Goal: Task Accomplishment & Management: Complete application form

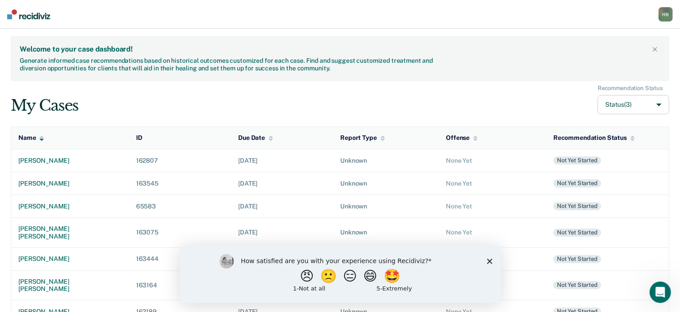
click at [486, 262] on div "How satisfied are you with your experience using Recidiviz? 😠 🙁 😑 😄 🤩 1 - Not a…" at bounding box center [340, 274] width 321 height 58
click at [488, 259] on polygon "Close survey" at bounding box center [489, 260] width 5 height 5
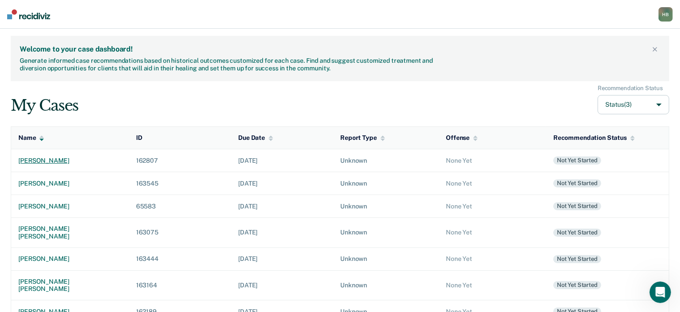
click at [57, 160] on div "[PERSON_NAME]" at bounding box center [69, 161] width 103 height 8
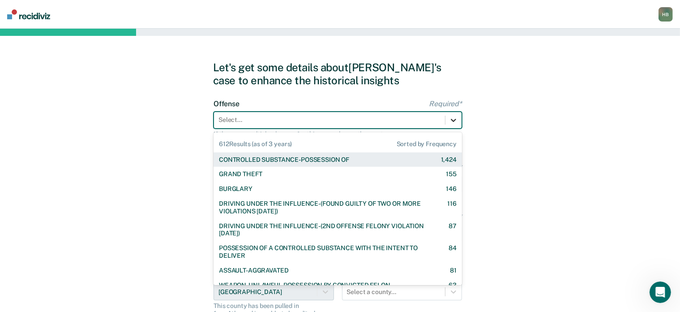
click at [448, 122] on div at bounding box center [454, 120] width 16 height 16
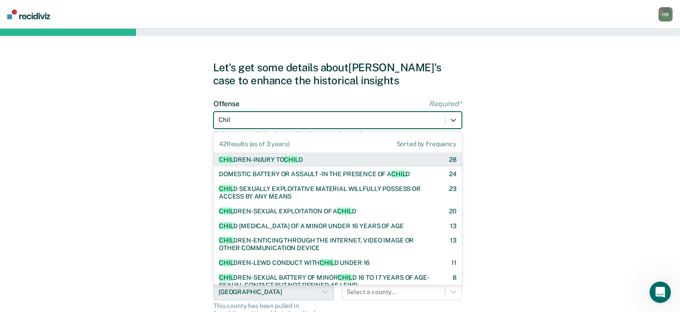
type input "Child"
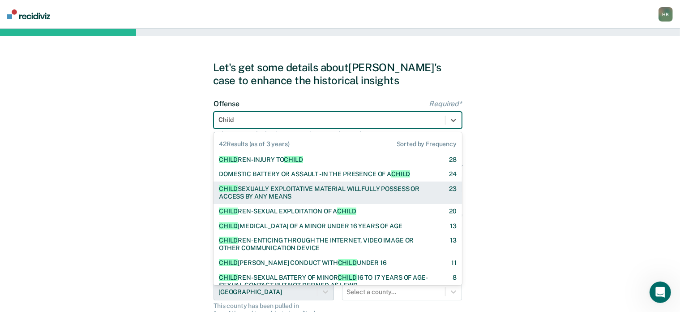
click at [260, 195] on div "CHILD SEXUALLY EXPLOITATIVE MATERIAL WILLFULLY POSSESS OR ACCESS BY ANY MEANS" at bounding box center [326, 192] width 215 height 15
checkbox input "true"
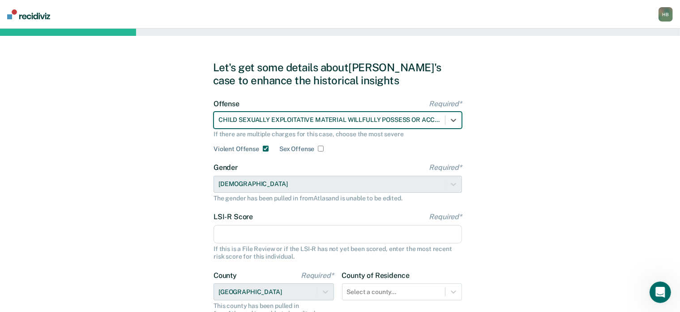
click at [243, 228] on input "LSI-R Score Required*" at bounding box center [338, 234] width 249 height 19
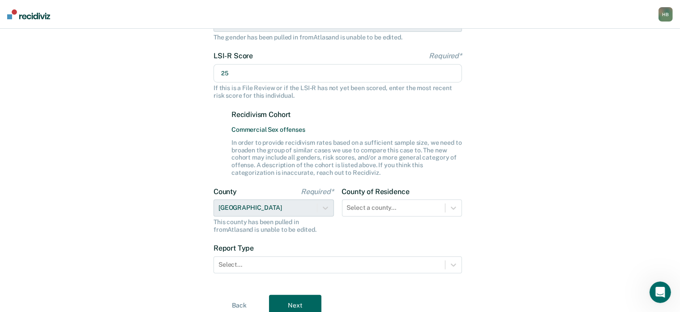
scroll to position [161, 0]
type input "25"
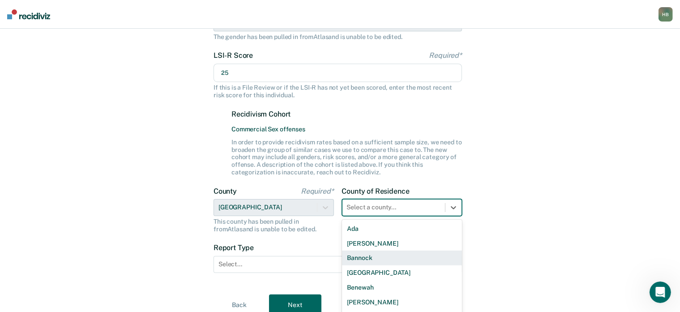
scroll to position [203, 0]
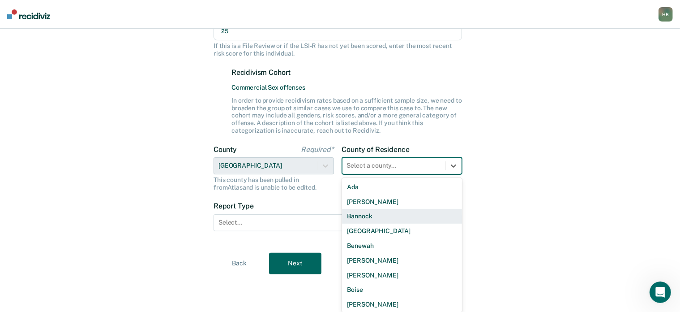
click at [376, 174] on div "44 results available. Use Up and Down to choose options, press Enter to select …" at bounding box center [402, 165] width 121 height 17
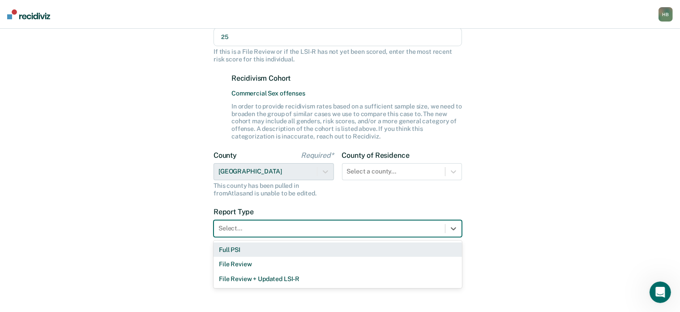
click at [271, 230] on div "Select..." at bounding box center [338, 228] width 249 height 17
click at [248, 248] on div "Full PSI" at bounding box center [338, 249] width 249 height 15
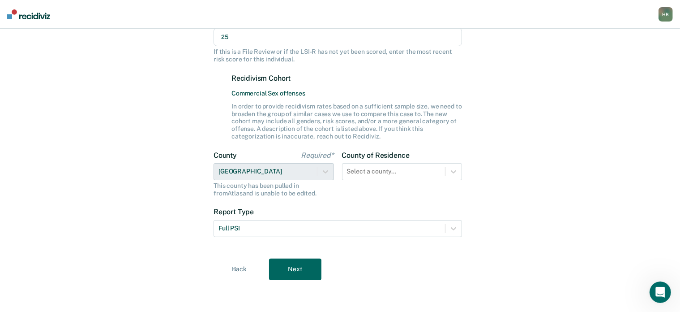
click at [283, 267] on button "Next" at bounding box center [295, 269] width 52 height 22
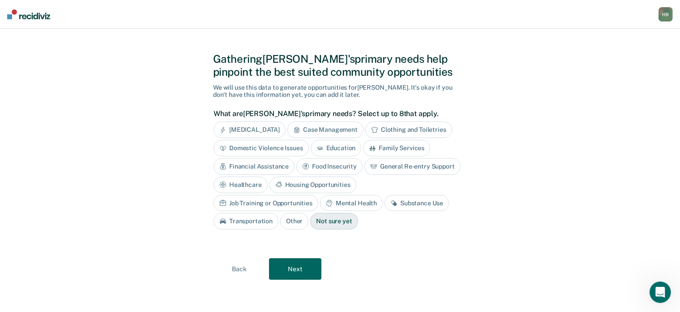
scroll to position [7, 0]
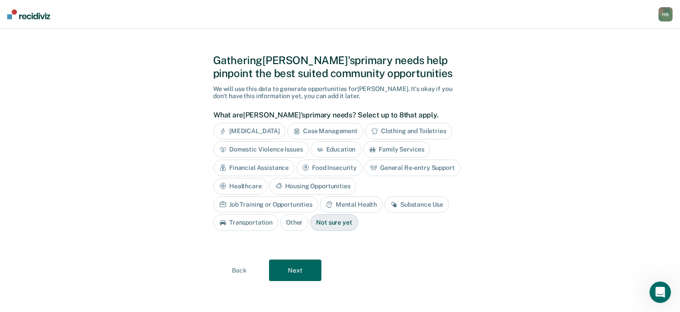
click at [263, 133] on div "[MEDICAL_DATA]" at bounding box center [250, 131] width 72 height 17
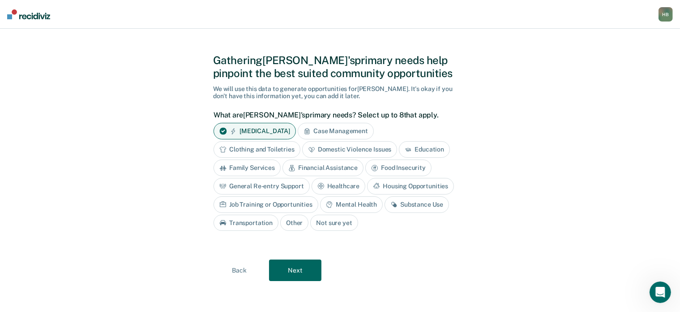
click at [340, 130] on div "Case Management" at bounding box center [336, 131] width 76 height 17
click at [420, 150] on div "Education" at bounding box center [424, 149] width 51 height 17
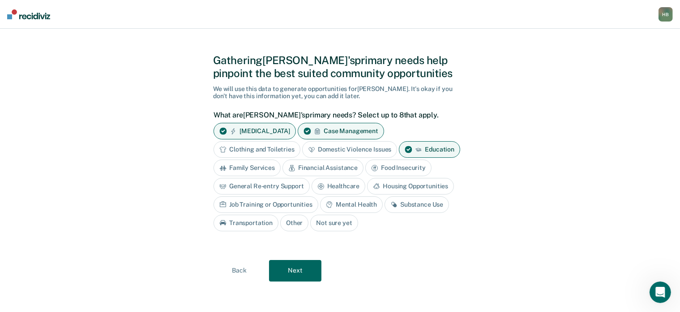
click at [335, 207] on div "Mental Health" at bounding box center [351, 204] width 63 height 17
click at [419, 199] on div "Substance Use" at bounding box center [427, 204] width 65 height 17
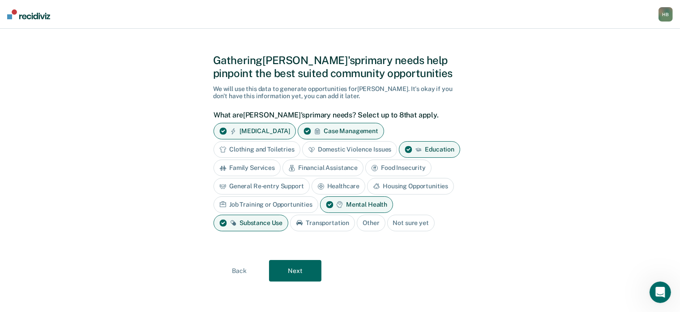
click at [287, 272] on button "Next" at bounding box center [295, 271] width 52 height 22
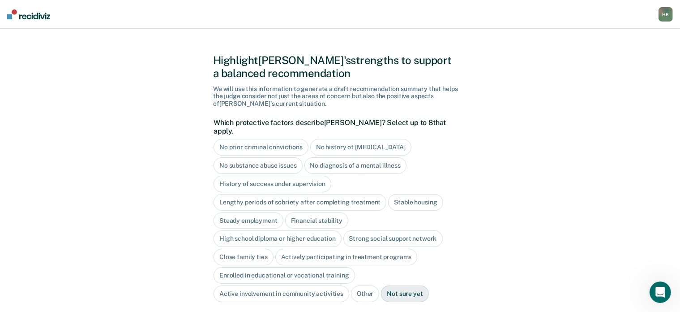
click at [258, 139] on div "No prior criminal convictions" at bounding box center [261, 147] width 95 height 17
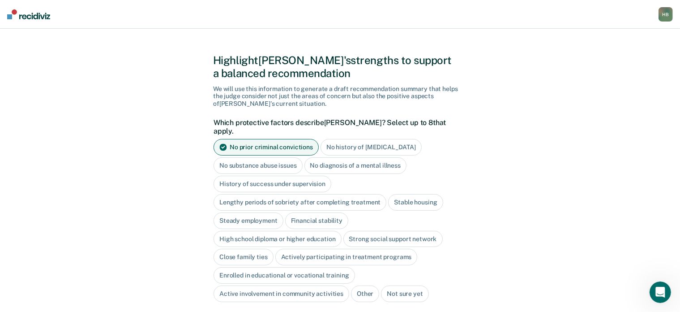
click at [335, 157] on div "No diagnosis of a mental illness" at bounding box center [356, 165] width 103 height 17
click at [416, 194] on div "Stable housing" at bounding box center [415, 202] width 55 height 17
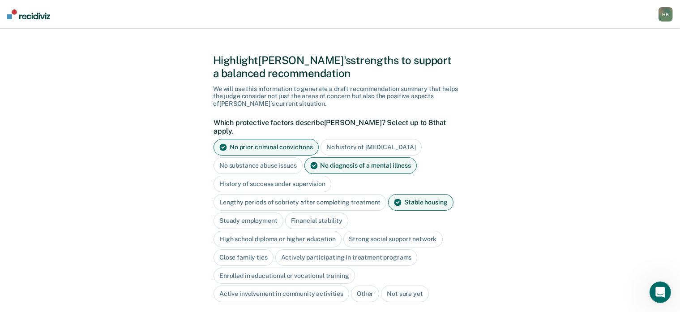
click at [244, 250] on div "Close family ties" at bounding box center [244, 257] width 60 height 17
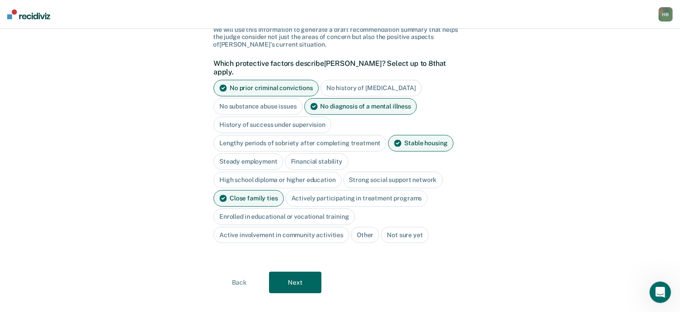
scroll to position [70, 0]
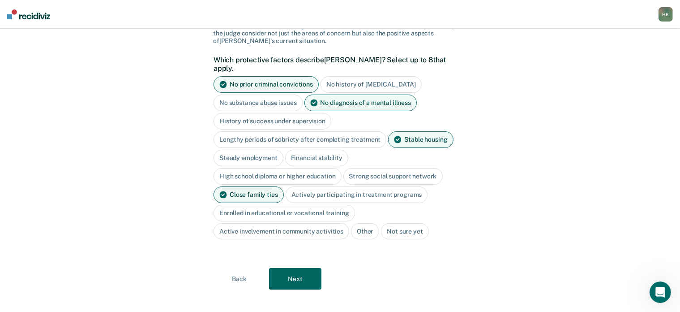
click at [292, 268] on button "Next" at bounding box center [295, 279] width 52 height 22
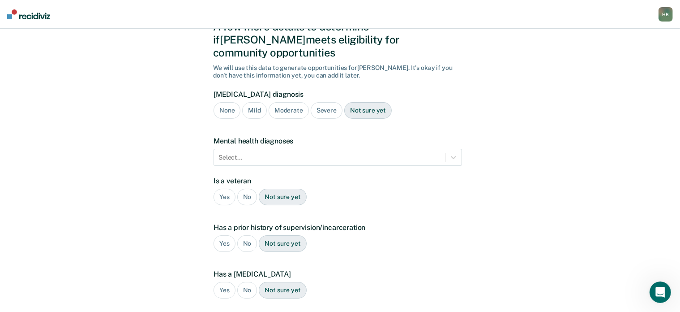
scroll to position [41, 0]
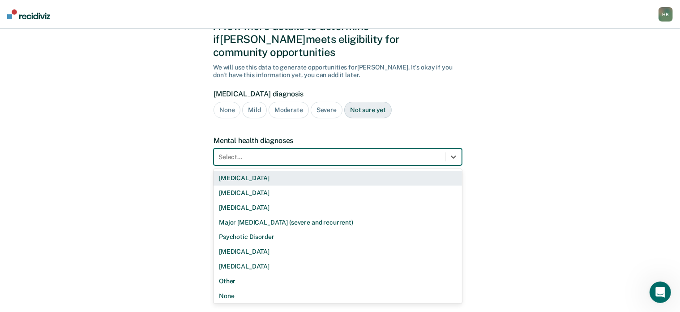
click at [271, 152] on div at bounding box center [330, 156] width 222 height 9
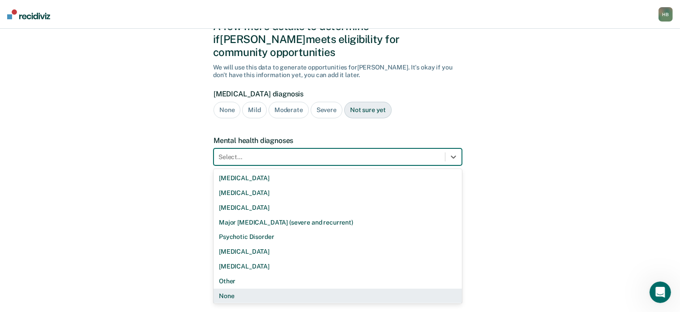
click at [225, 288] on div "None" at bounding box center [338, 295] width 249 height 15
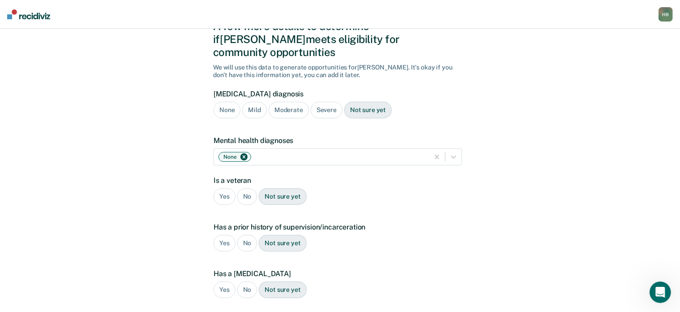
click at [247, 188] on div "No" at bounding box center [247, 196] width 20 height 17
click at [245, 235] on div "No" at bounding box center [247, 243] width 20 height 17
click at [249, 281] on div "No" at bounding box center [247, 289] width 20 height 17
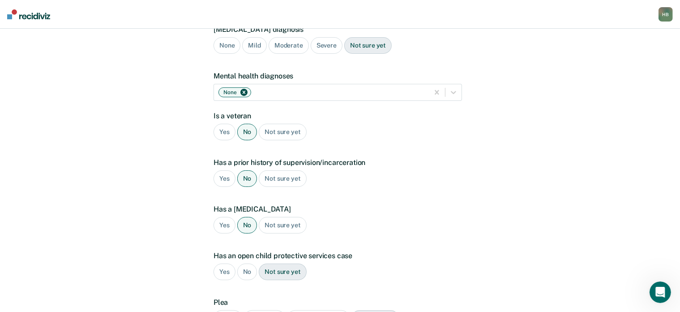
scroll to position [108, 0]
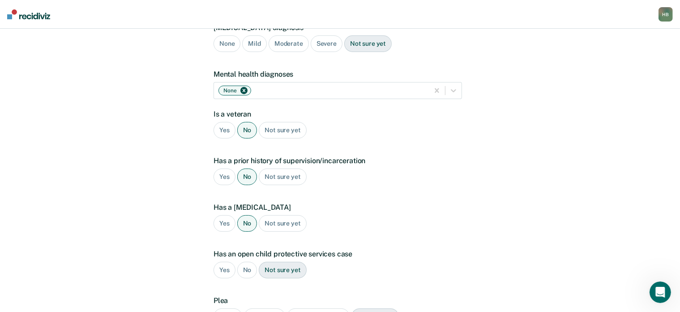
click at [248, 262] on div "No" at bounding box center [247, 270] width 20 height 17
click at [223, 309] on div "Guilty" at bounding box center [228, 316] width 29 height 17
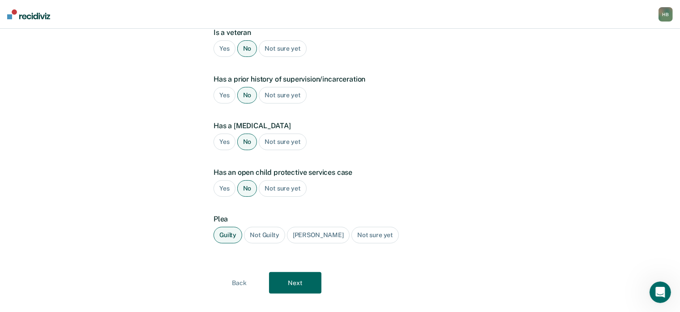
click at [295, 272] on button "Next" at bounding box center [295, 283] width 52 height 22
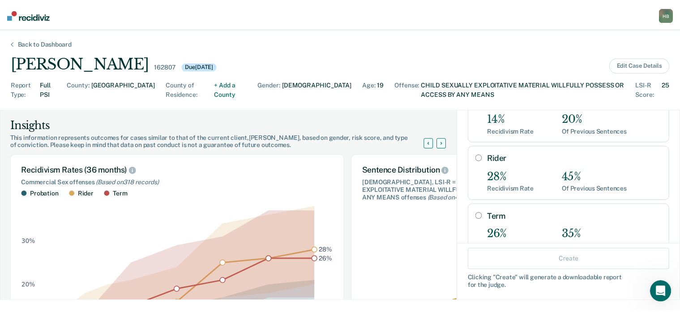
scroll to position [75, 0]
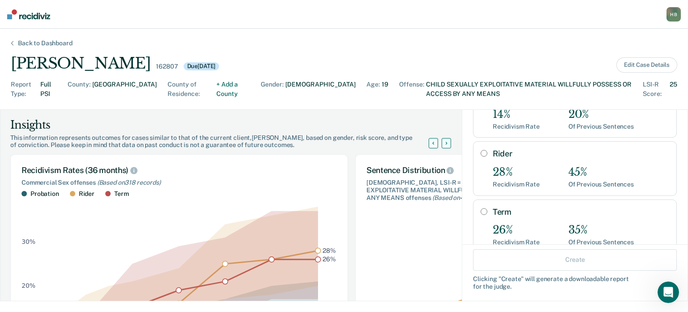
click at [481, 208] on input "Term" at bounding box center [484, 211] width 7 height 7
radio input "true"
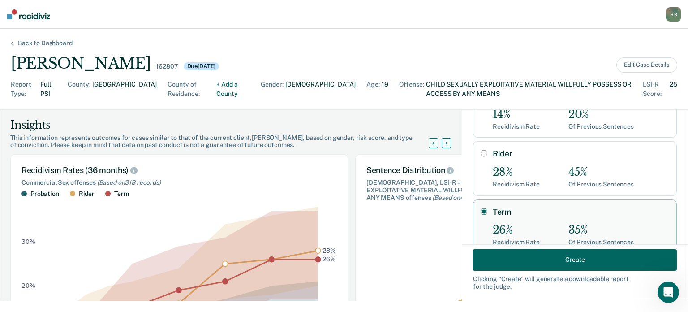
click at [517, 258] on button "Create" at bounding box center [575, 260] width 204 height 22
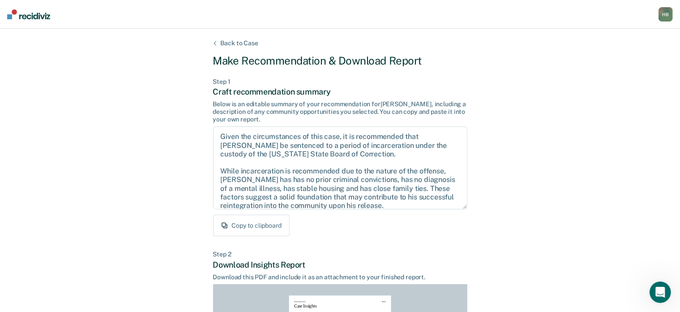
scroll to position [199, 0]
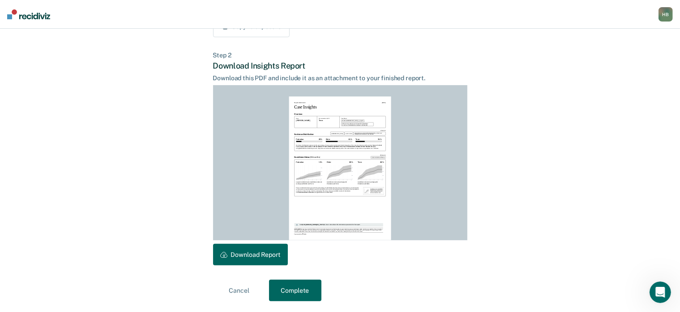
click at [245, 257] on button "Download Report" at bounding box center [250, 255] width 75 height 22
click at [310, 288] on button "Complete" at bounding box center [295, 291] width 52 height 22
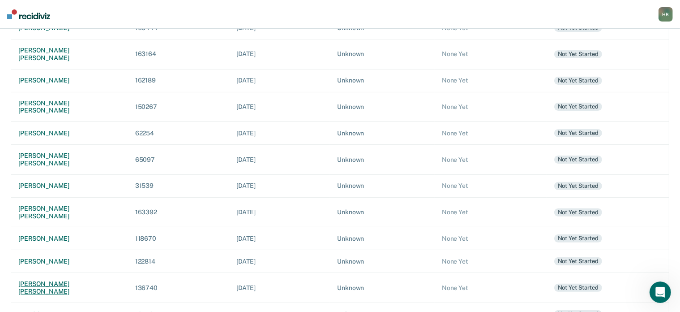
scroll to position [245, 0]
click at [66, 280] on div "[PERSON_NAME] [PERSON_NAME]" at bounding box center [69, 287] width 103 height 15
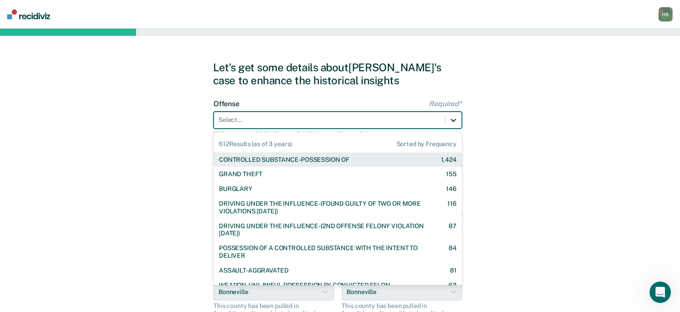
click at [451, 117] on icon at bounding box center [453, 120] width 9 height 9
click at [452, 120] on icon at bounding box center [453, 120] width 5 height 3
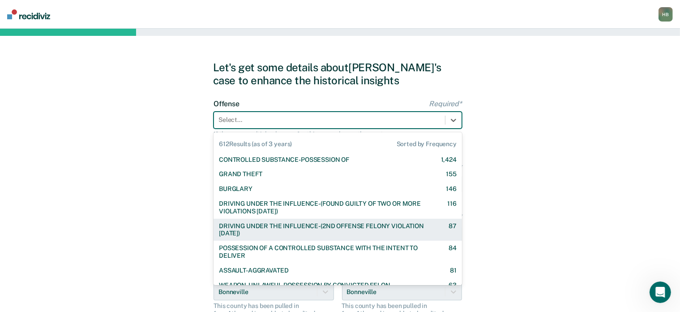
click at [351, 219] on div "DRIVING UNDER THE INFLUENCE-(2ND OFFENSE FELONY VIOLATION [DATE]) 87" at bounding box center [338, 230] width 249 height 22
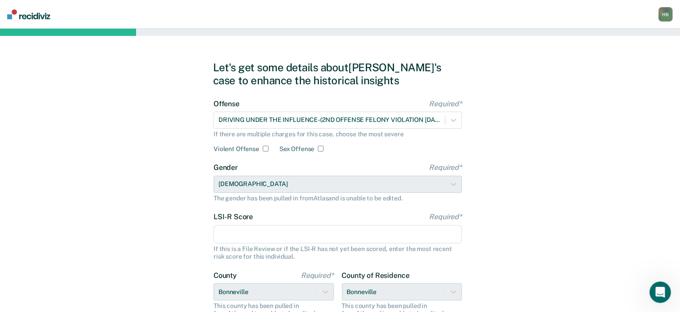
click at [263, 234] on input "LSI-R Score Required*" at bounding box center [338, 234] width 249 height 19
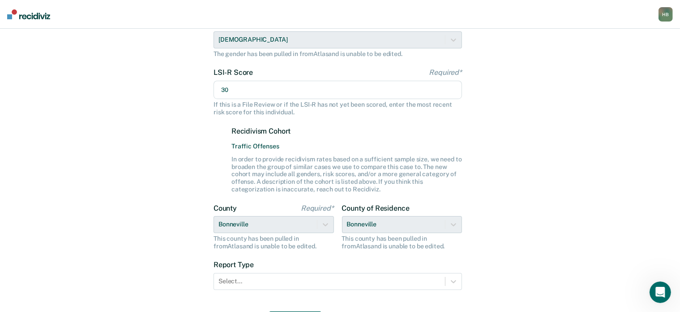
scroll to position [147, 0]
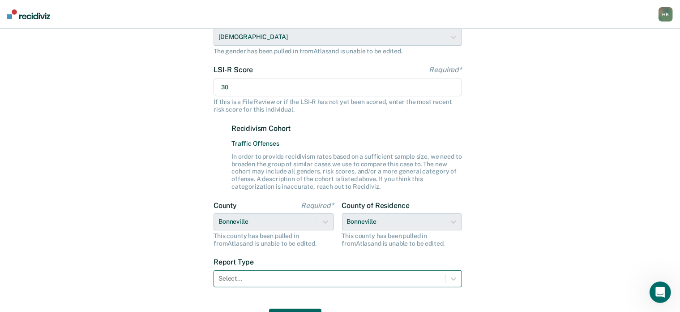
type input "30"
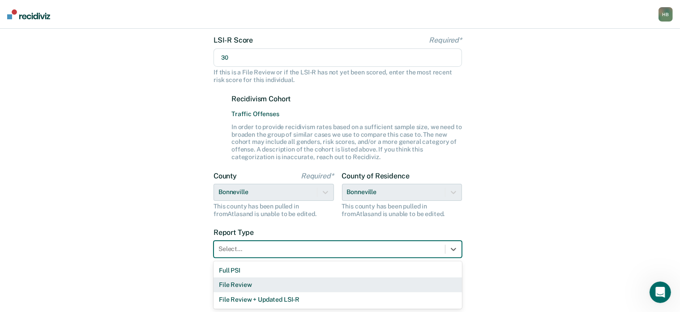
click at [251, 258] on div "3 results available. Use Up and Down to choose options, press Enter to select t…" at bounding box center [338, 249] width 249 height 17
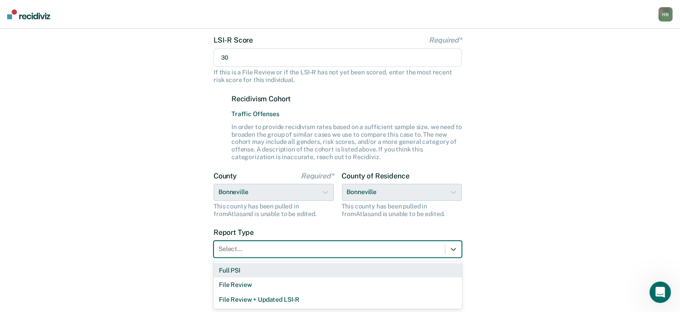
click at [243, 274] on div "Full PSI" at bounding box center [338, 270] width 249 height 15
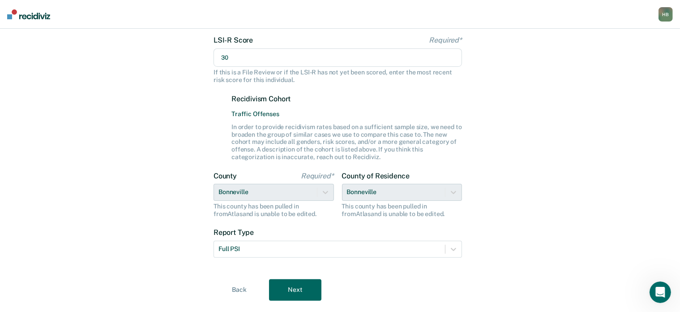
click at [301, 292] on button "Next" at bounding box center [295, 290] width 52 height 22
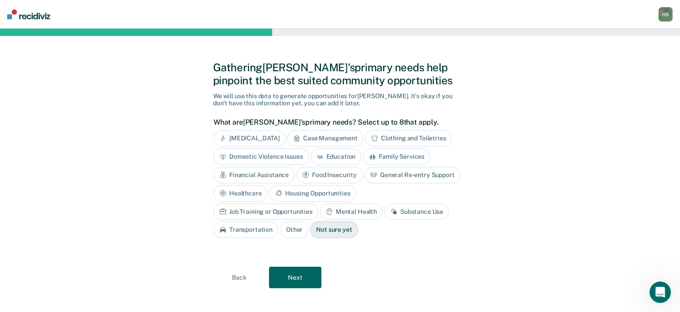
click at [394, 175] on div "General Re-entry Support" at bounding box center [413, 175] width 96 height 17
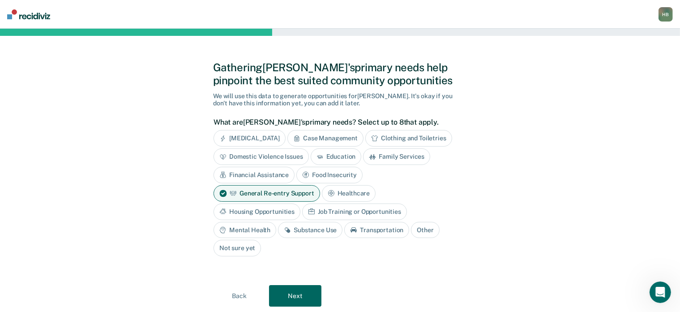
click at [283, 187] on div "General Re-entry Support" at bounding box center [267, 193] width 107 height 17
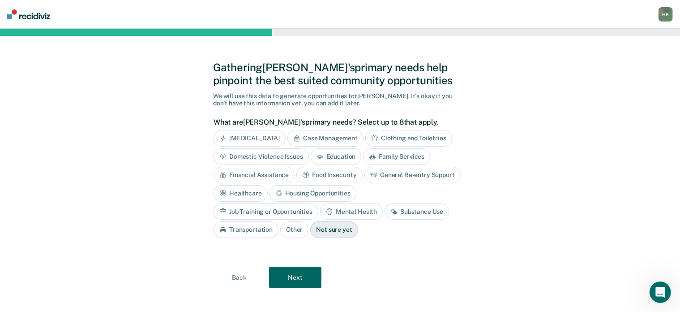
click at [385, 207] on div "Substance Use" at bounding box center [417, 211] width 65 height 17
click at [320, 208] on div "Mental Health" at bounding box center [351, 211] width 63 height 17
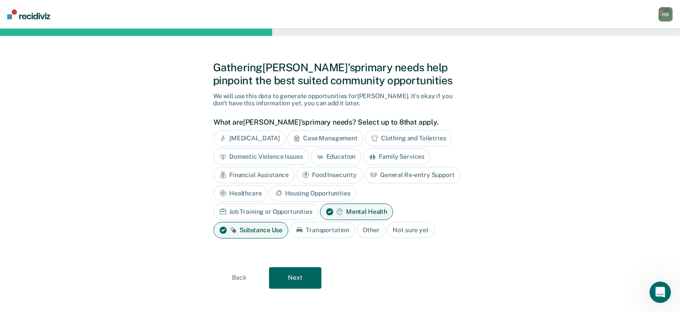
click at [300, 280] on button "Next" at bounding box center [295, 278] width 52 height 22
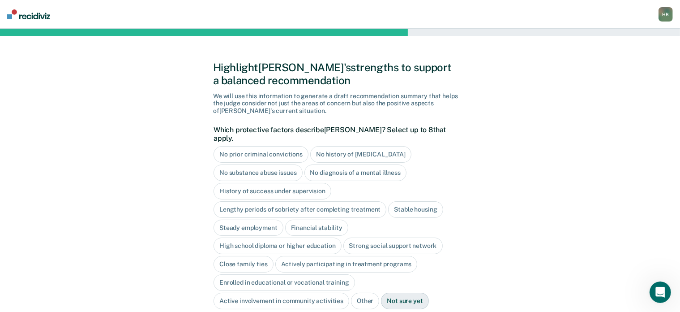
click at [261, 201] on div "Lengthy periods of sobriety after completing treatment" at bounding box center [300, 209] width 173 height 17
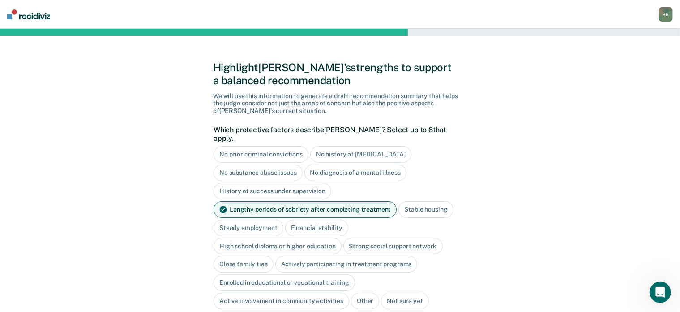
click at [407, 201] on div "Stable housing" at bounding box center [426, 209] width 55 height 17
click at [288, 239] on div "High school diploma or higher education" at bounding box center [278, 246] width 128 height 17
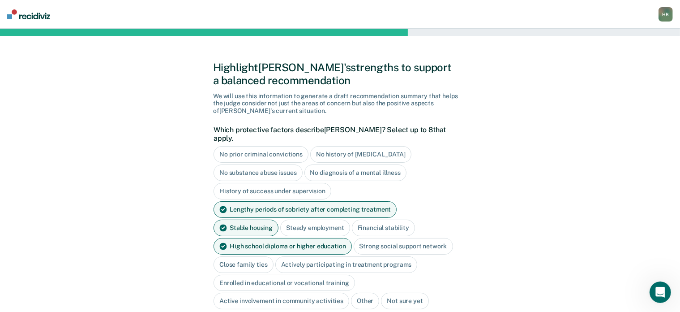
click at [249, 256] on div "Close family ties" at bounding box center [244, 264] width 60 height 17
click at [301, 256] on div "Actively participating in treatment programs" at bounding box center [357, 264] width 142 height 17
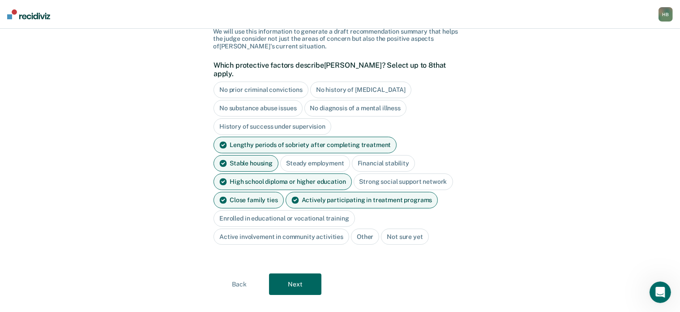
scroll to position [69, 0]
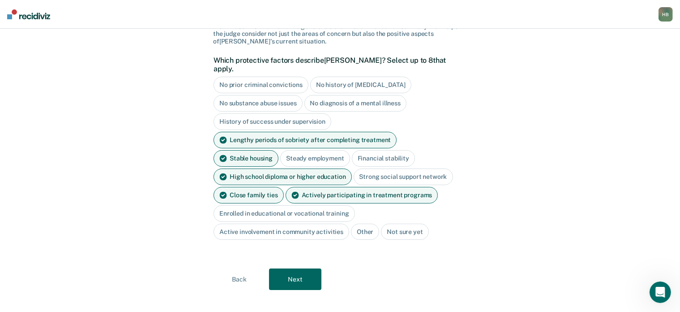
click at [293, 272] on button "Next" at bounding box center [295, 279] width 52 height 22
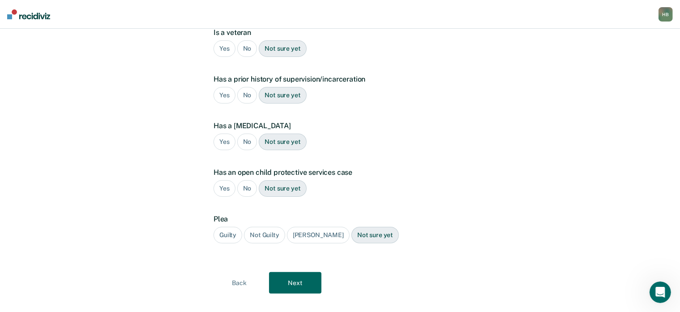
scroll to position [0, 0]
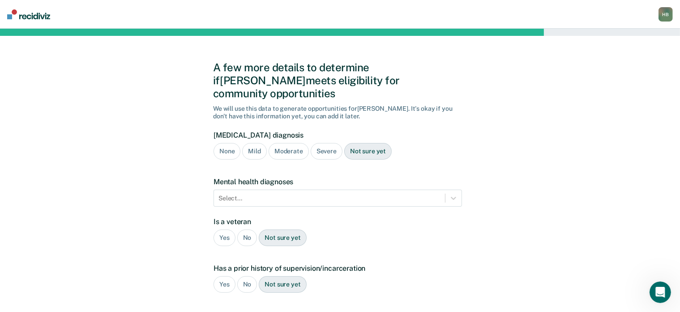
click at [322, 143] on div "Severe" at bounding box center [327, 151] width 32 height 17
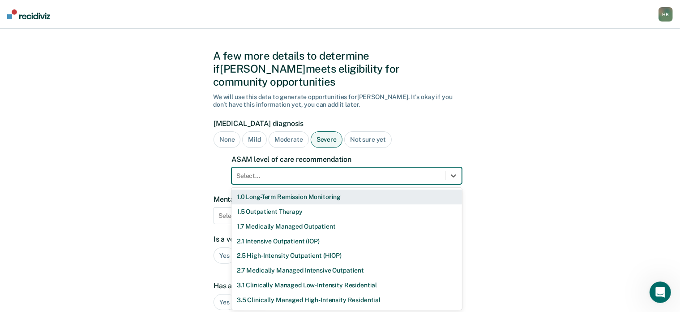
click at [305, 172] on form "[MEDICAL_DATA] diagnosis None Mild Moderate Severe Not sure yet ASAM level of c…" at bounding box center [338, 293] width 249 height 349
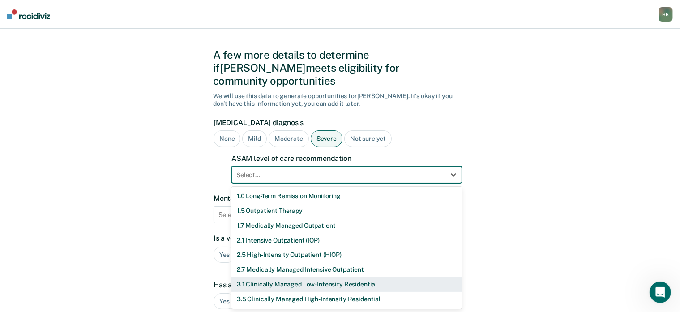
click at [288, 277] on div "3.1 Clinically Managed Low-Intensity Residential" at bounding box center [347, 284] width 231 height 15
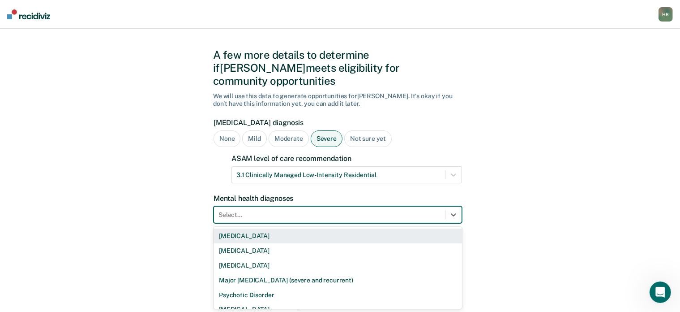
scroll to position [52, 0]
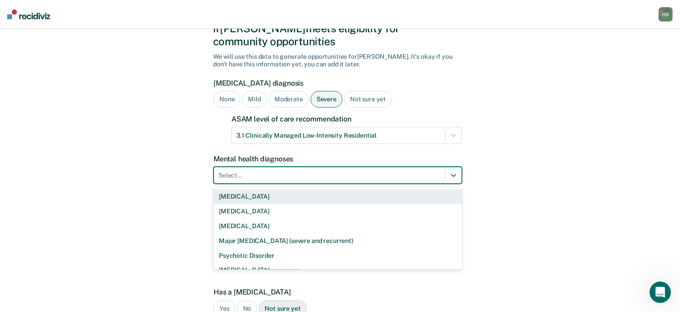
click at [271, 184] on div "9 results available. Use Up and Down to choose options, press Enter to select t…" at bounding box center [338, 175] width 249 height 17
click at [259, 189] on div "[MEDICAL_DATA]" at bounding box center [338, 196] width 249 height 15
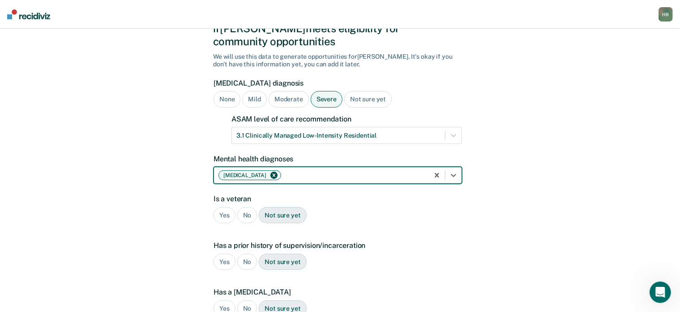
click at [249, 207] on div "No" at bounding box center [247, 215] width 20 height 17
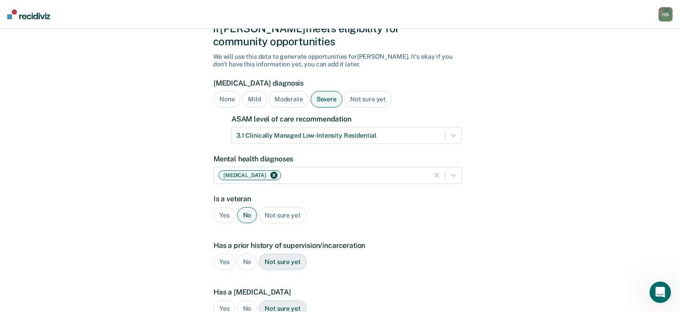
click at [241, 254] on div "No" at bounding box center [247, 262] width 20 height 17
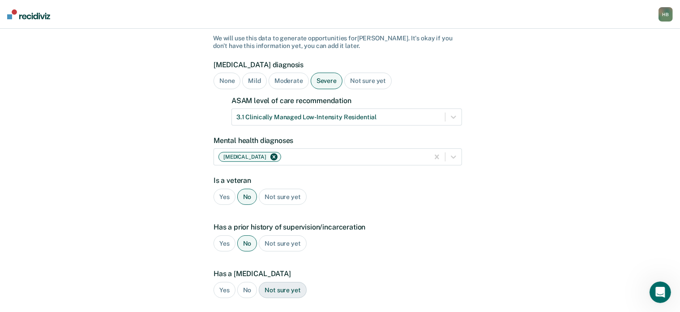
scroll to position [71, 0]
click at [228, 234] on div "Yes" at bounding box center [225, 242] width 22 height 17
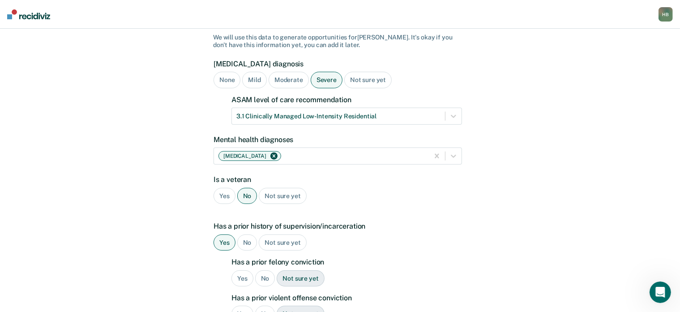
click at [242, 270] on div "Yes" at bounding box center [243, 278] width 22 height 17
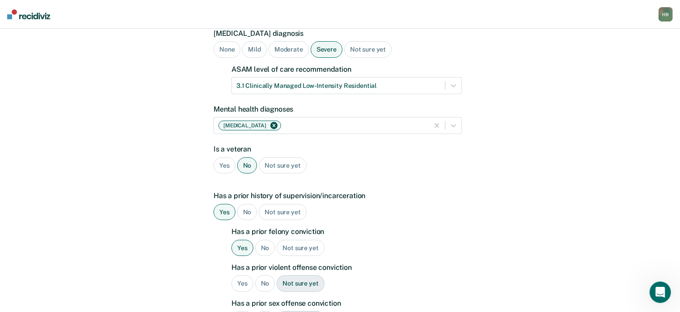
scroll to position [102, 0]
click at [242, 275] on div "Yes" at bounding box center [243, 283] width 22 height 17
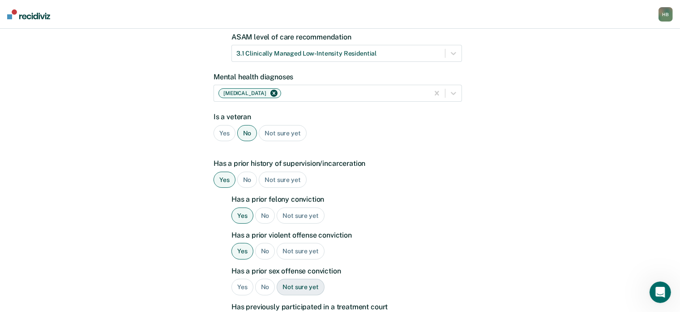
click at [263, 279] on div "No" at bounding box center [265, 287] width 20 height 17
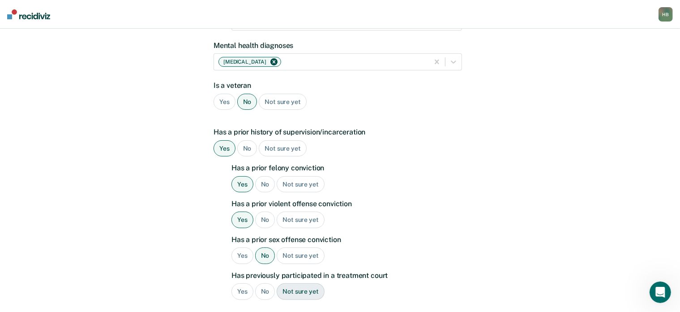
scroll to position [170, 0]
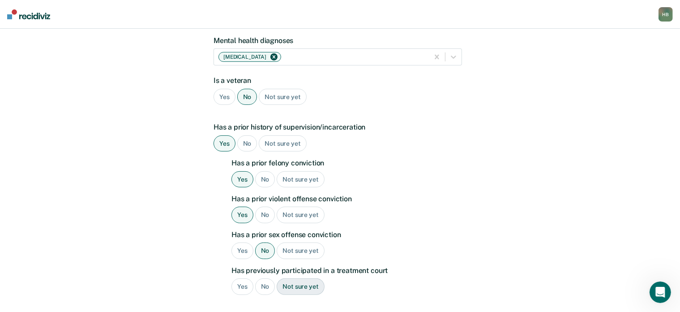
click at [240, 278] on div "Yes" at bounding box center [243, 286] width 22 height 17
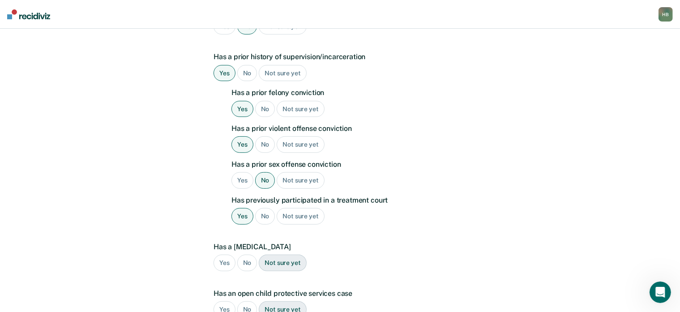
scroll to position [242, 0]
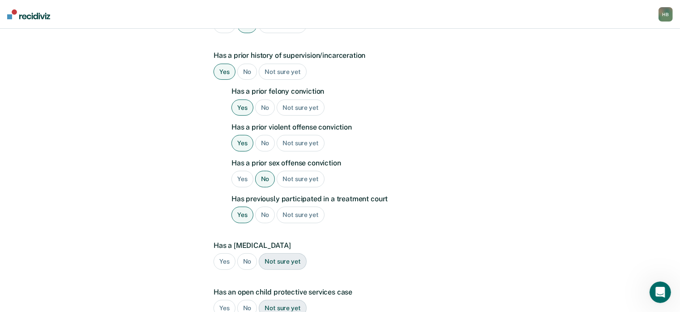
click at [248, 253] on div "No" at bounding box center [247, 261] width 20 height 17
click at [250, 300] on div "No" at bounding box center [247, 308] width 20 height 17
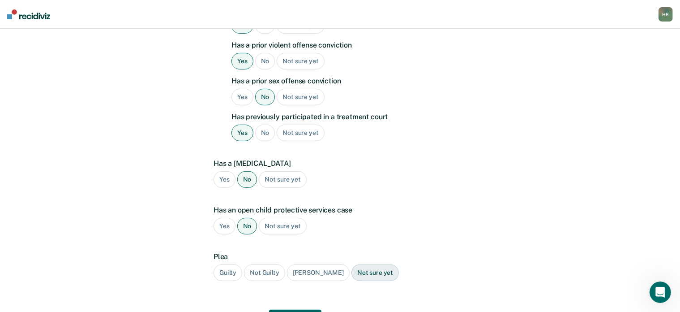
scroll to position [328, 0]
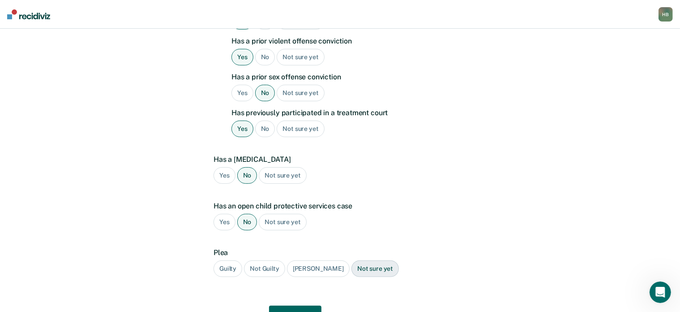
click at [226, 260] on div "Guilty" at bounding box center [228, 268] width 29 height 17
click at [297, 306] on button "Next" at bounding box center [295, 317] width 52 height 22
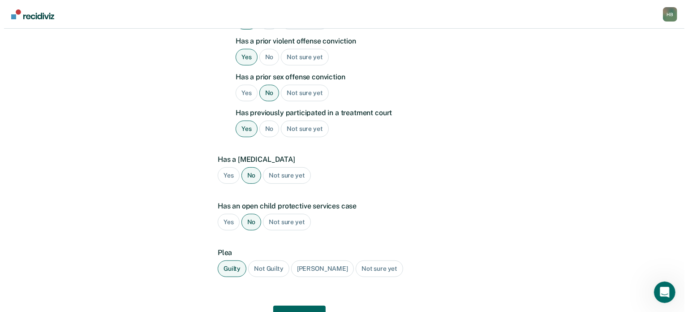
scroll to position [0, 0]
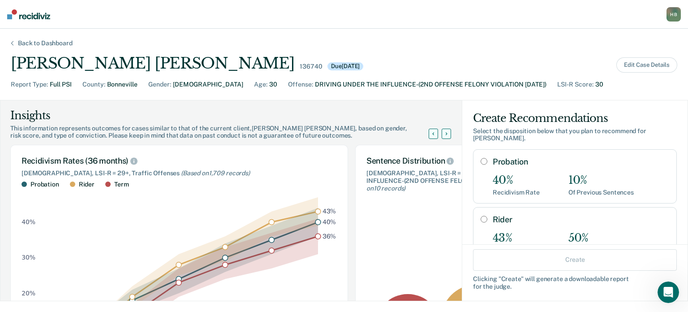
click at [481, 158] on input "Probation" at bounding box center [484, 161] width 7 height 7
radio input "true"
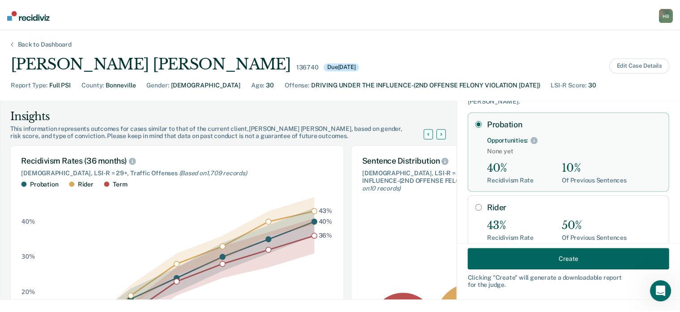
scroll to position [39, 0]
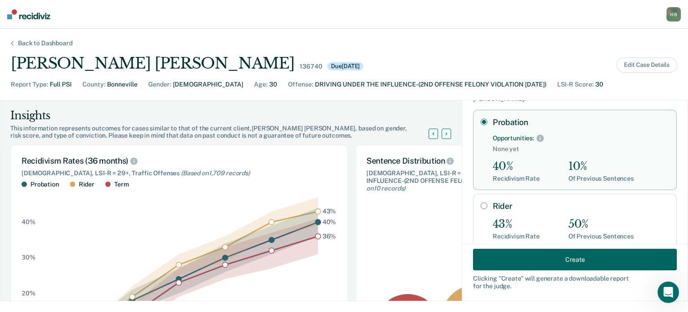
click at [526, 254] on button "Create" at bounding box center [575, 260] width 204 height 22
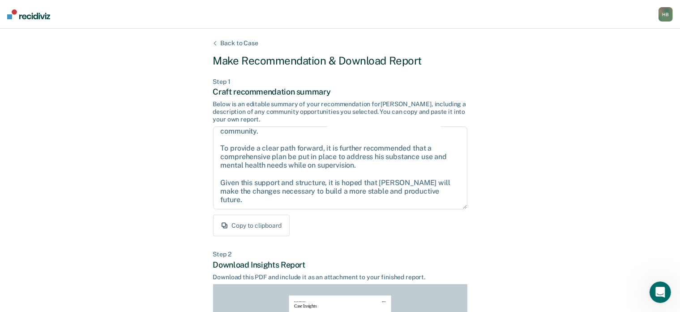
scroll to position [199, 0]
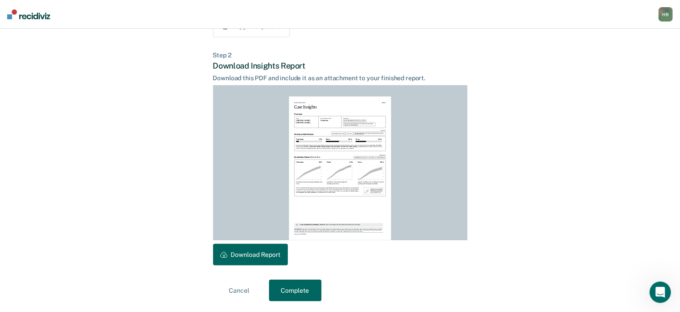
click at [252, 260] on button "Download Report" at bounding box center [250, 255] width 75 height 22
click at [301, 286] on button "Complete" at bounding box center [295, 291] width 52 height 22
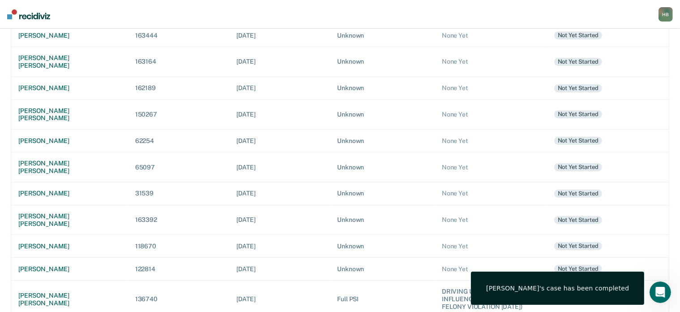
scroll to position [267, 0]
